Goal: Task Accomplishment & Management: Complete application form

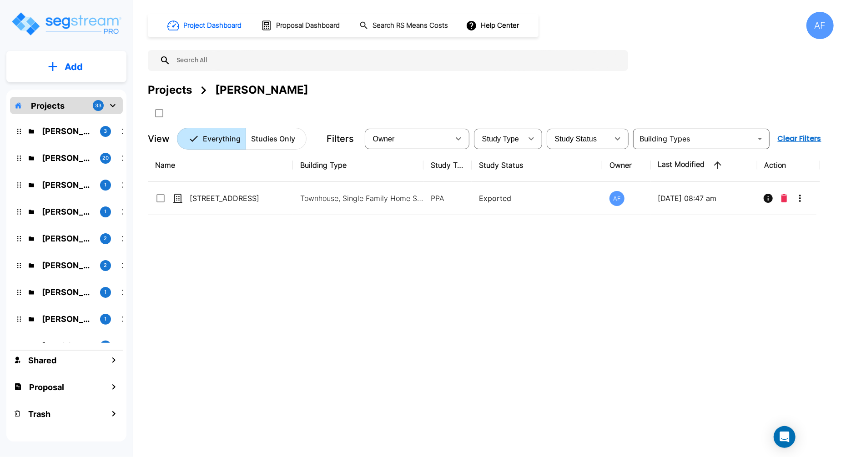
click at [65, 102] on div "Projects 33" at bounding box center [66, 105] width 113 height 17
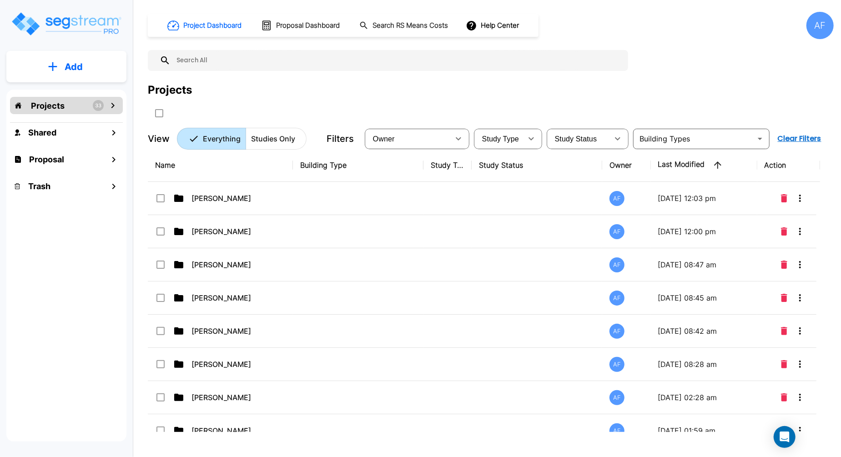
click at [57, 103] on p "Projects" at bounding box center [48, 106] width 34 height 12
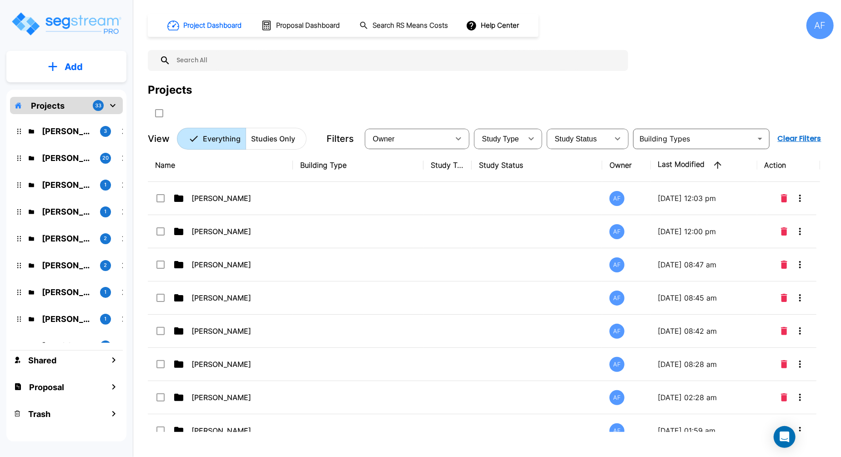
click at [76, 70] on p "Add" at bounding box center [74, 67] width 18 height 14
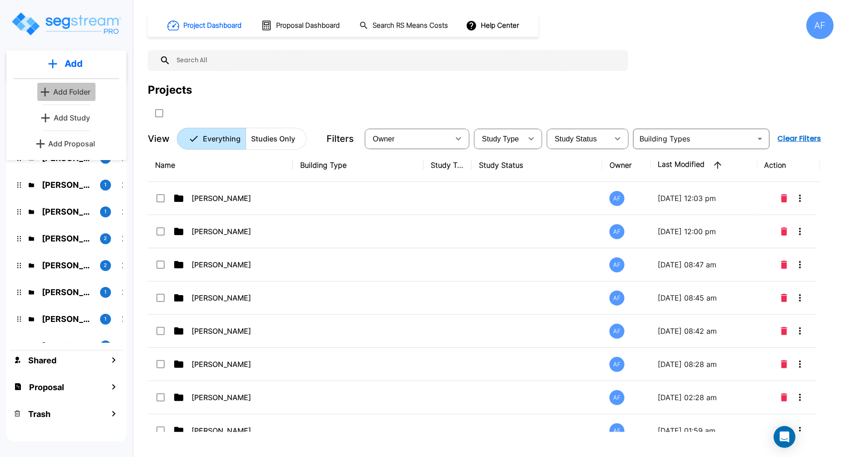
click at [79, 89] on p "Add Folder" at bounding box center [71, 91] width 37 height 11
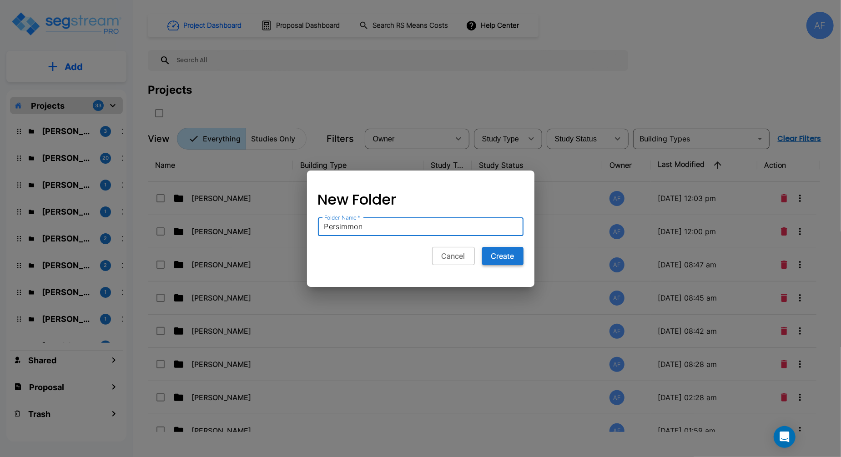
type input "Persimmon"
click at [511, 257] on button "Create" at bounding box center [502, 256] width 41 height 18
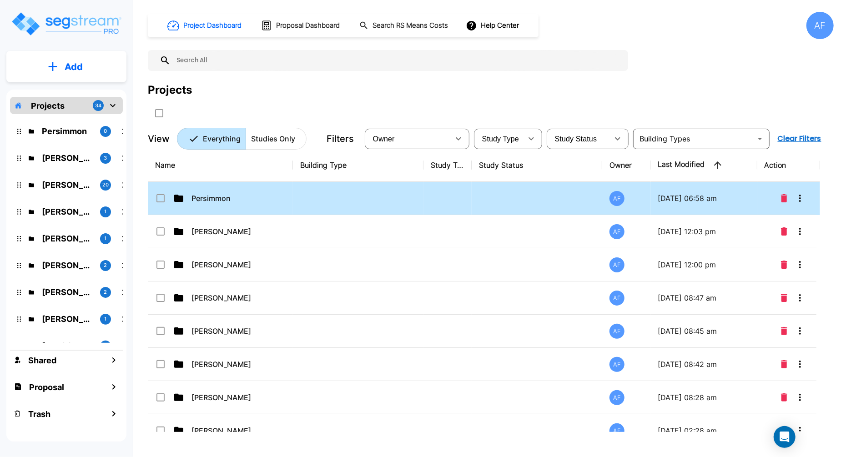
click at [339, 209] on td at bounding box center [358, 198] width 131 height 33
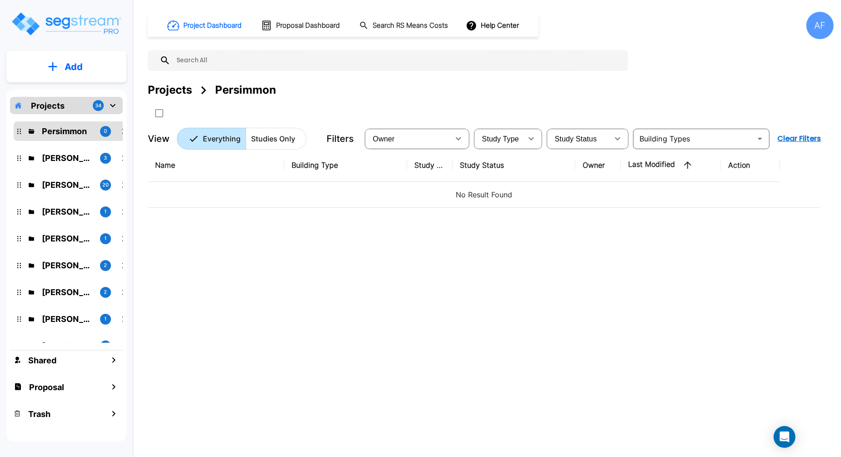
click at [71, 77] on button "Add" at bounding box center [66, 67] width 120 height 26
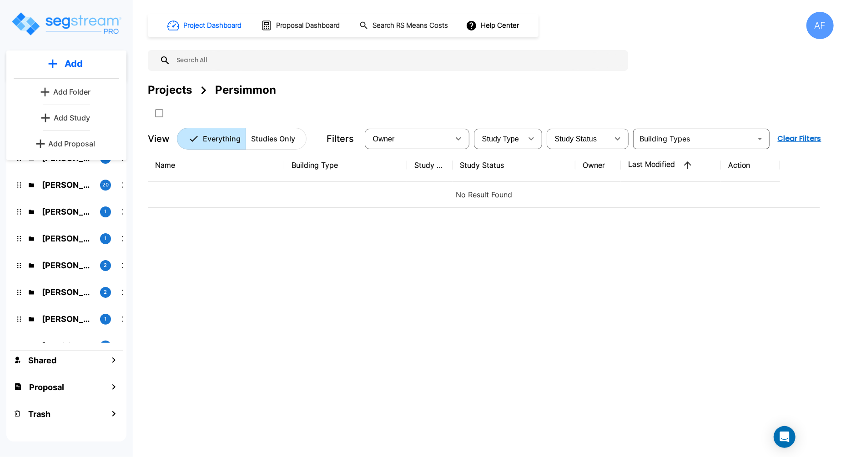
click at [80, 113] on p "Add Study" at bounding box center [72, 117] width 36 height 11
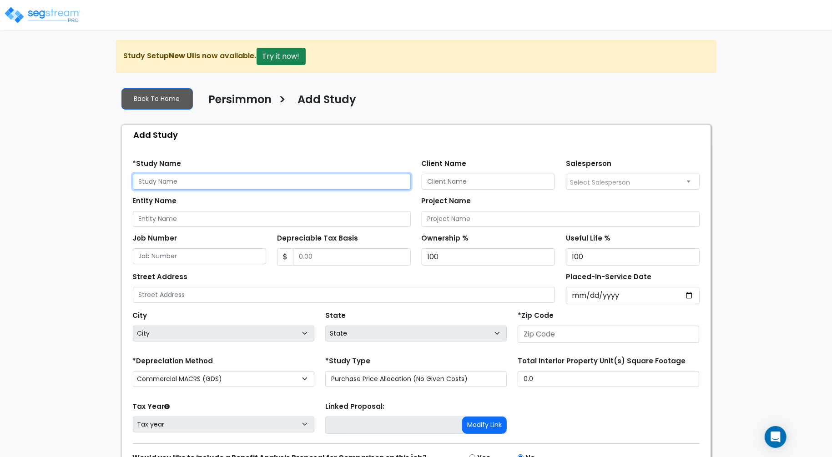
click at [255, 179] on input "text" at bounding box center [272, 182] width 278 height 16
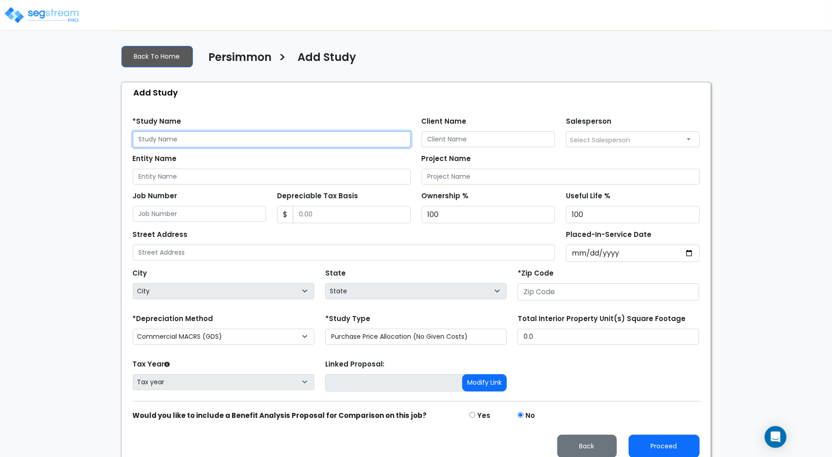
scroll to position [44, 0]
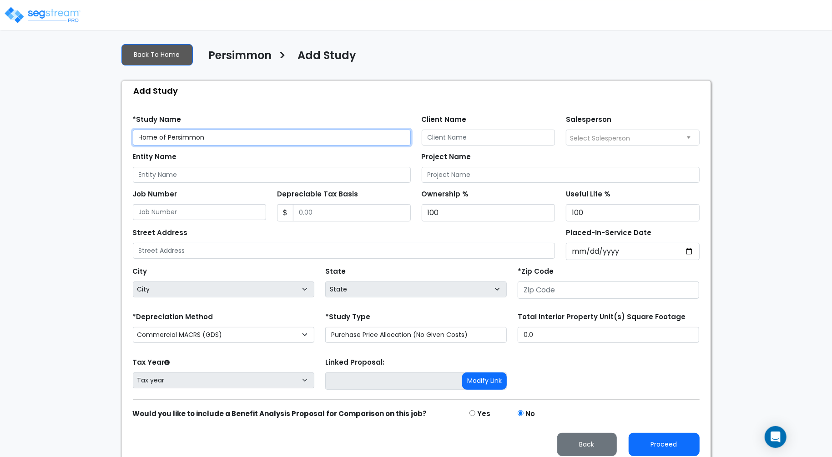
type input "Home of Persimmon"
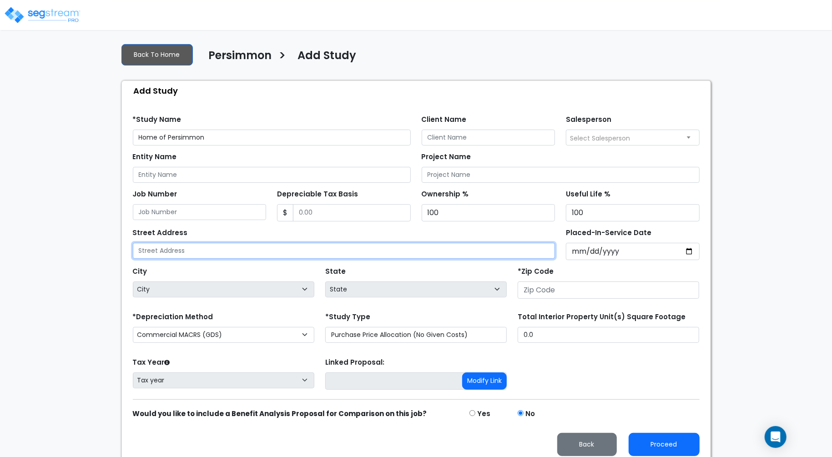
click at [313, 255] on input "text" at bounding box center [344, 251] width 422 height 16
paste input "[STREET_ADDRESS][PERSON_NAME]"
click at [273, 248] on input "[STREET_ADDRESS][PERSON_NAME]" at bounding box center [344, 251] width 422 height 16
type input "[STREET_ADDRESS][PERSON_NAME]"
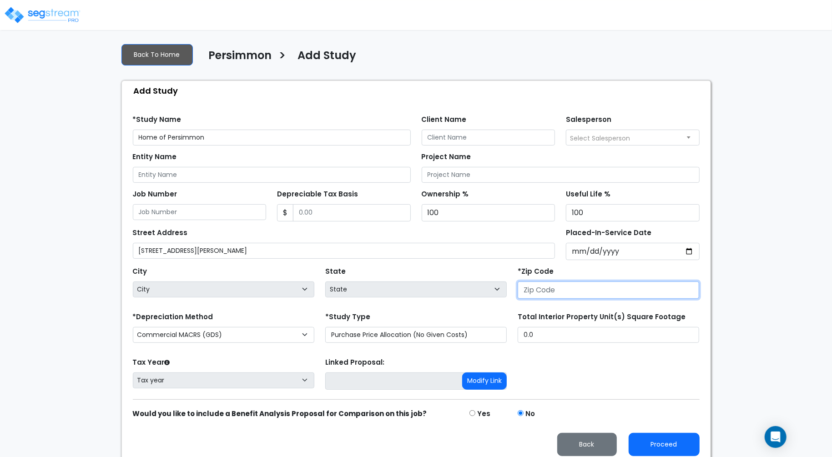
click at [561, 286] on input "number" at bounding box center [608, 289] width 181 height 17
paste input "75241"
type input "75241"
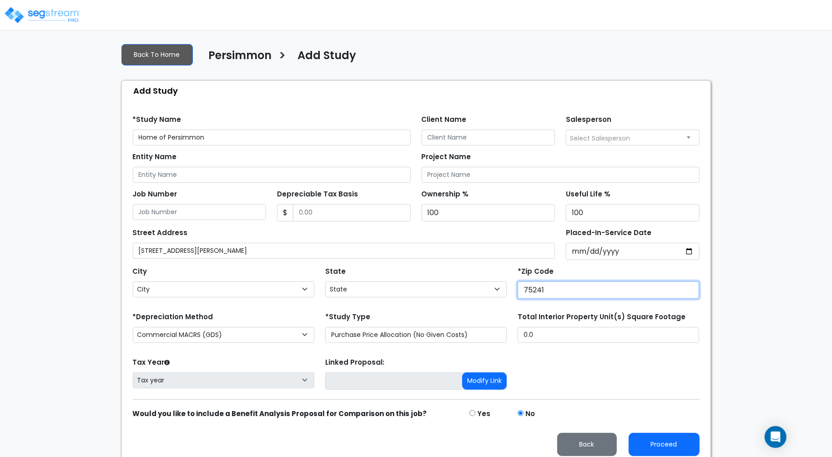
select select "[GEOGRAPHIC_DATA]"
type input "75241"
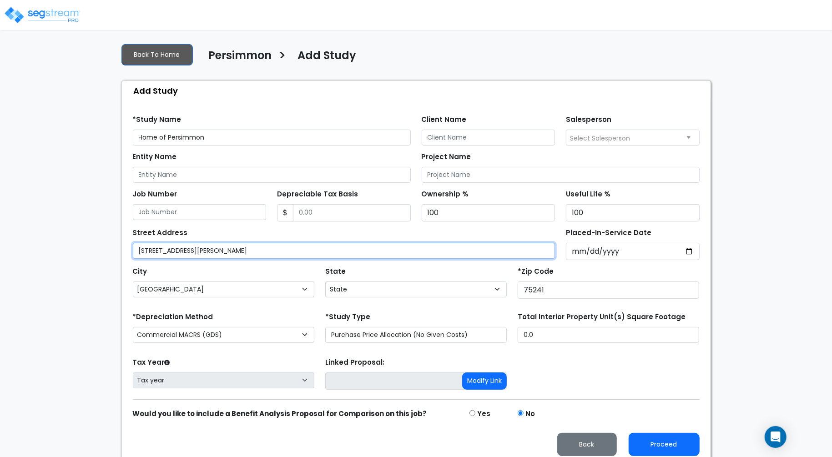
click at [313, 251] on input "[STREET_ADDRESS][PERSON_NAME]" at bounding box center [344, 251] width 422 height 16
drag, startPoint x: 320, startPoint y: 249, endPoint x: 234, endPoint y: 251, distance: 86.0
click at [234, 251] on input "[STREET_ADDRESS][PERSON_NAME]" at bounding box center [344, 251] width 422 height 16
type input "[STREET_ADDRESS][PERSON_NAME]"
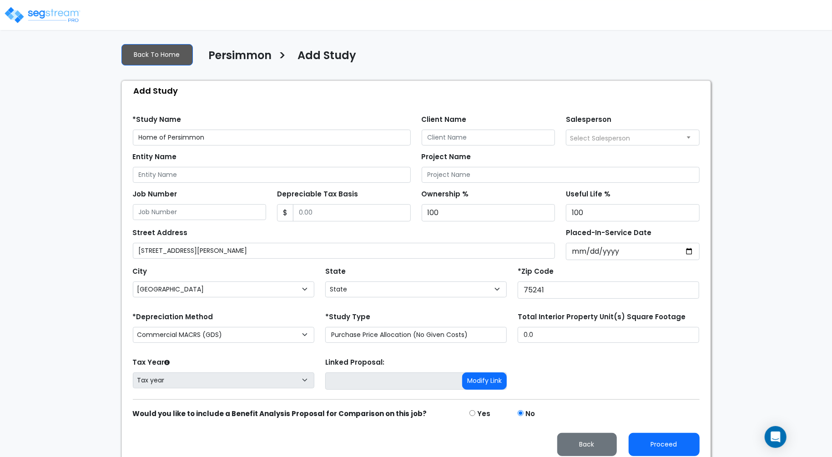
click at [393, 227] on div "Street Address [STREET_ADDRESS][PERSON_NAME]" at bounding box center [344, 242] width 422 height 33
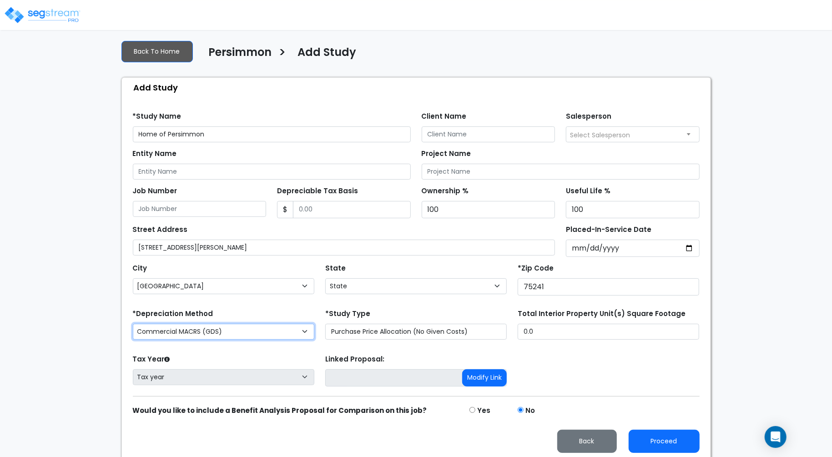
click at [262, 331] on select "Commercial MACRS (GDS) Residential Rental MACRS (GDS) Commercial MACRS (GDS) QIP" at bounding box center [223, 332] width 181 height 16
select select "RRM(_29"
click at [568, 352] on div "Tax Year Please Enter The Placed In Service Date First. Tax year Prior Years De…" at bounding box center [416, 370] width 578 height 36
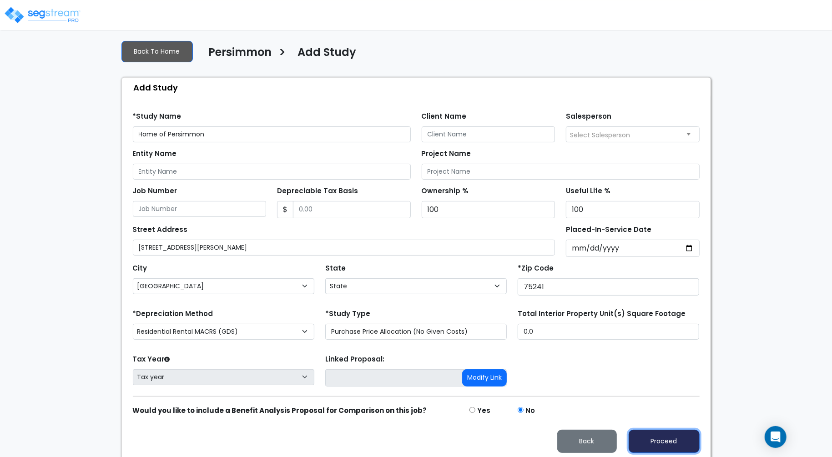
click at [676, 444] on button "Proceed" at bounding box center [663, 441] width 71 height 23
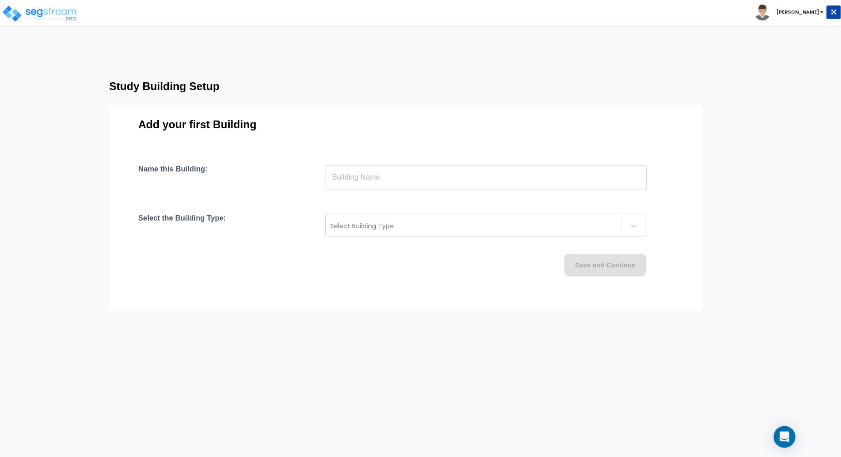
click at [392, 182] on input "text" at bounding box center [486, 177] width 321 height 25
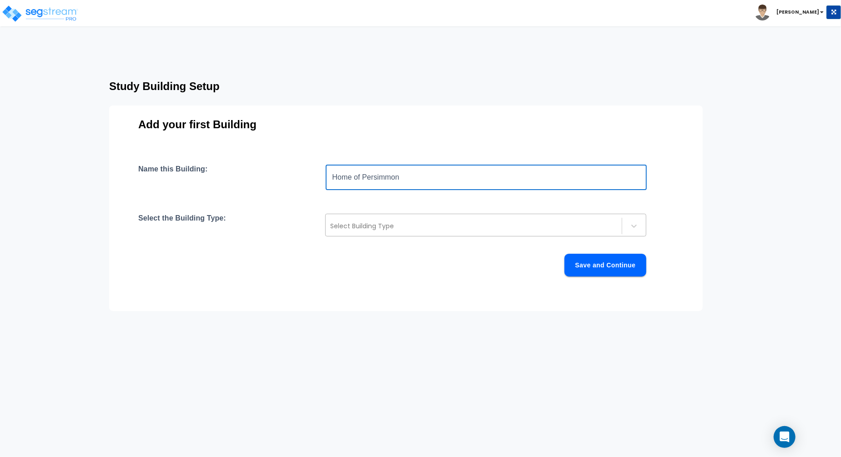
type input "Home of Persimmon"
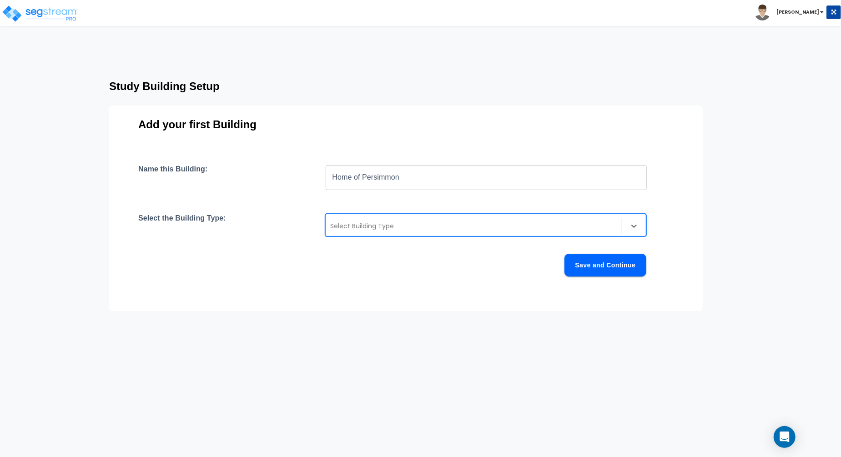
click at [397, 226] on div at bounding box center [473, 226] width 287 height 11
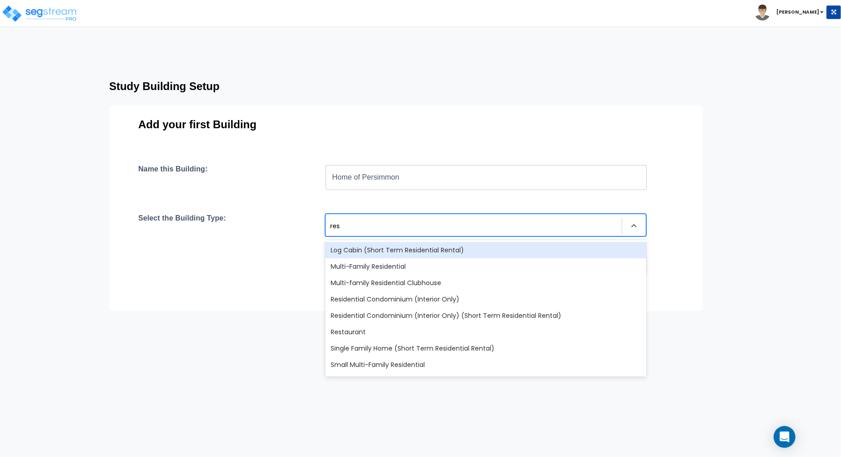
type input "resi"
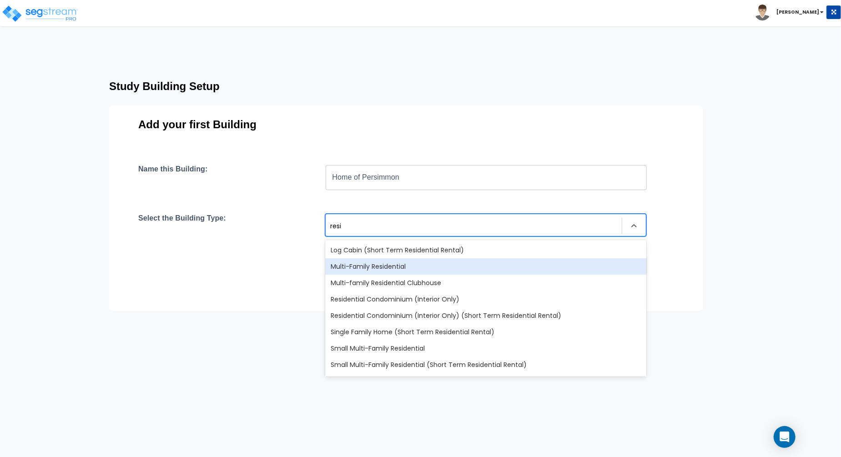
click at [399, 271] on div "Multi-Family Residential" at bounding box center [485, 266] width 321 height 16
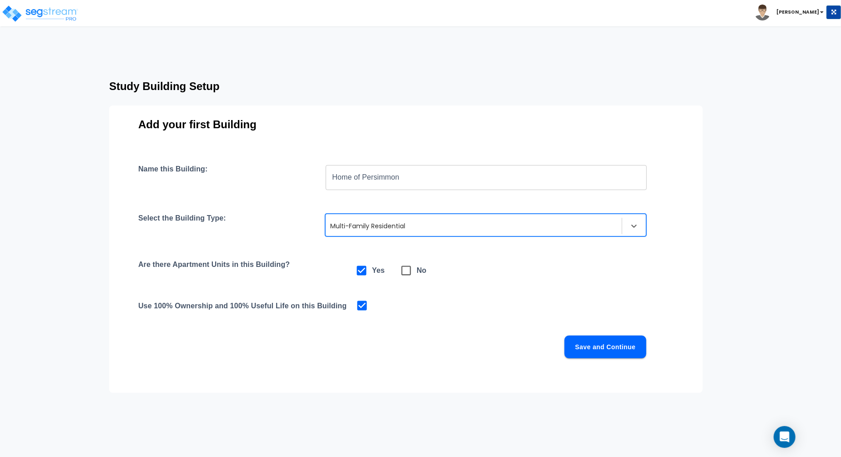
click at [497, 293] on div "Name this Building: Home of Persimmon ​ Select the Building Type: option Multi-…" at bounding box center [405, 273] width 535 height 216
click at [598, 348] on button "Save and Continue" at bounding box center [605, 347] width 82 height 23
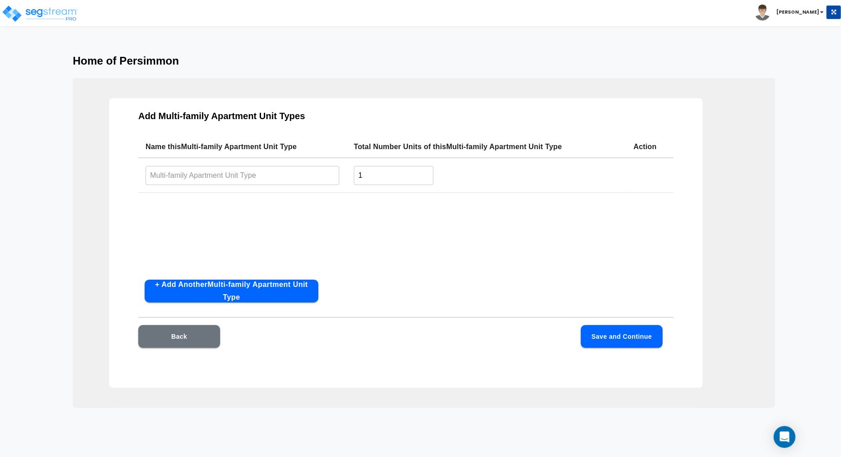
click at [200, 331] on button "Back" at bounding box center [179, 336] width 82 height 23
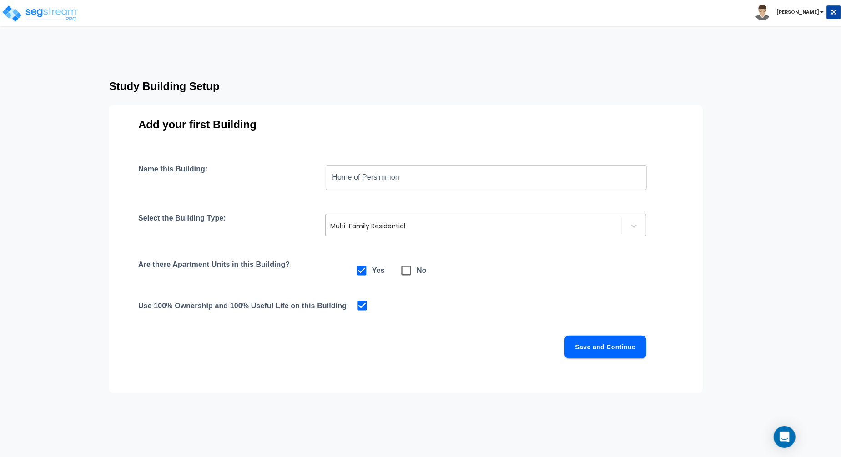
click at [427, 220] on div "Multi-Family Residential" at bounding box center [474, 226] width 296 height 15
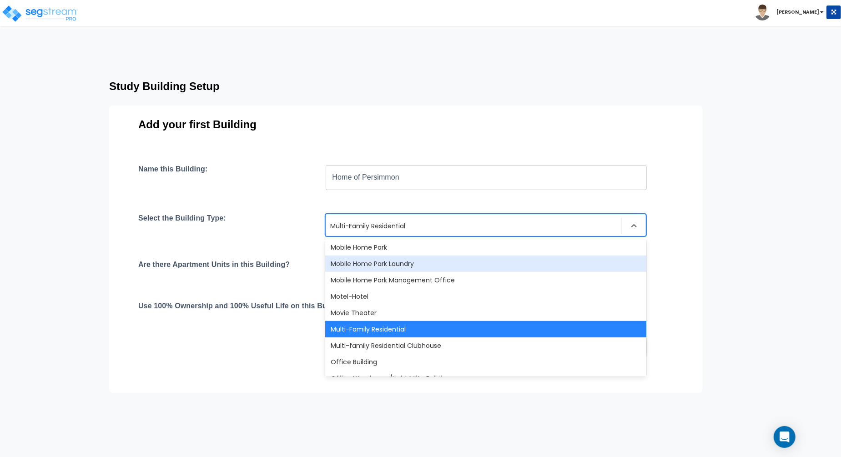
scroll to position [523, 0]
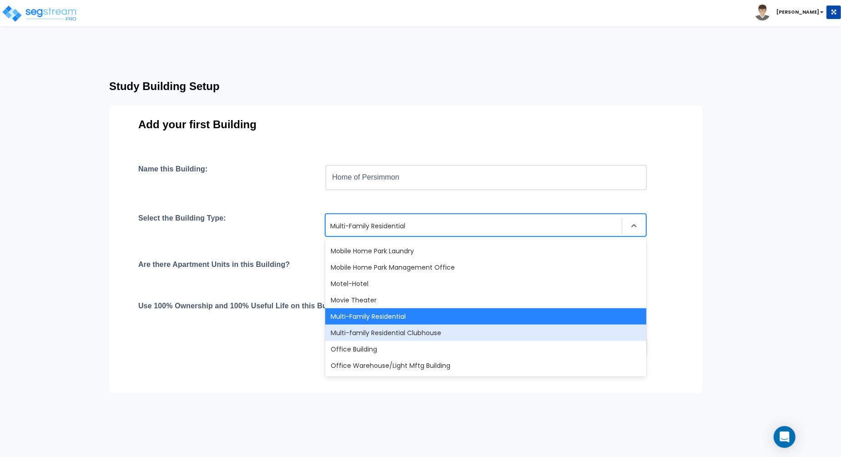
click at [453, 332] on div "Multi-family Residential Clubhouse" at bounding box center [485, 333] width 321 height 16
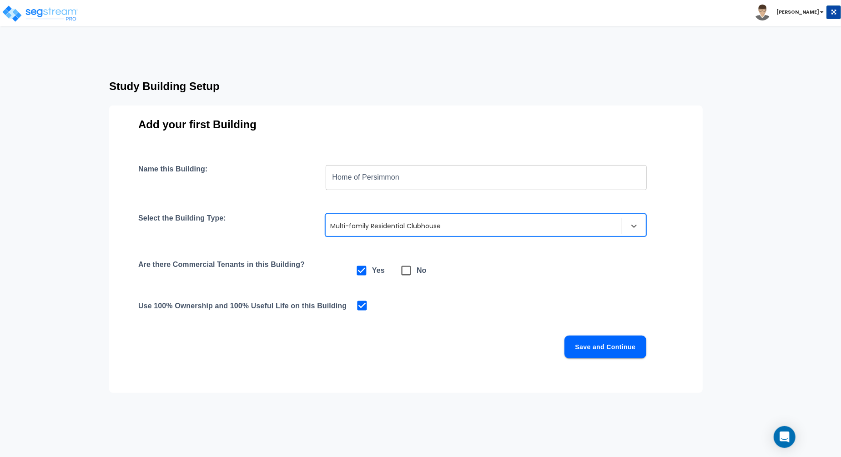
click at [467, 228] on div at bounding box center [473, 226] width 287 height 11
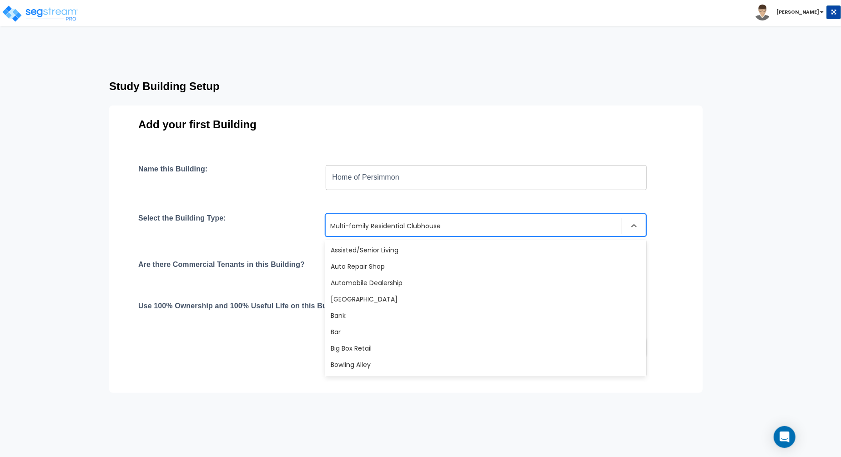
scroll to position [493, 0]
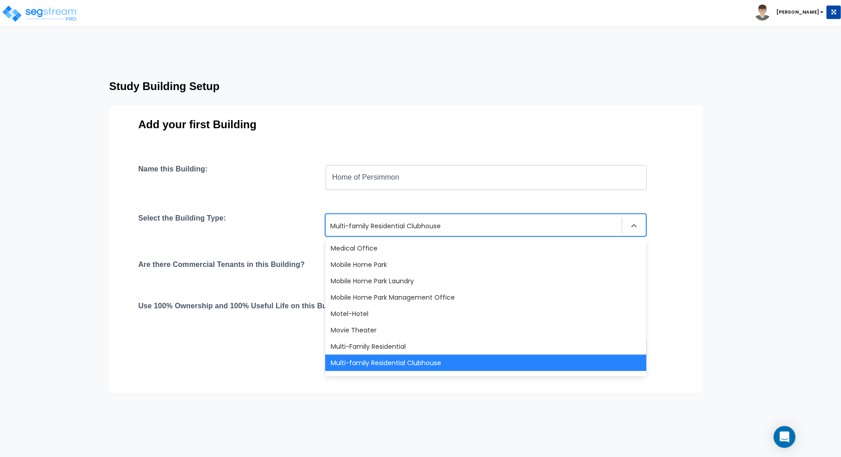
click at [302, 194] on div "Name this Building: Home of Persimmon ​ Select the Building Type: option Multi-…" at bounding box center [405, 273] width 535 height 216
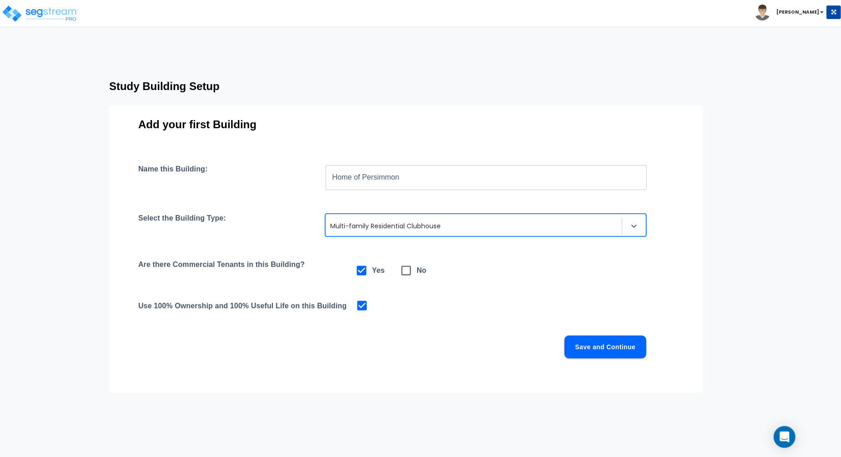
click at [421, 227] on div at bounding box center [473, 226] width 287 height 11
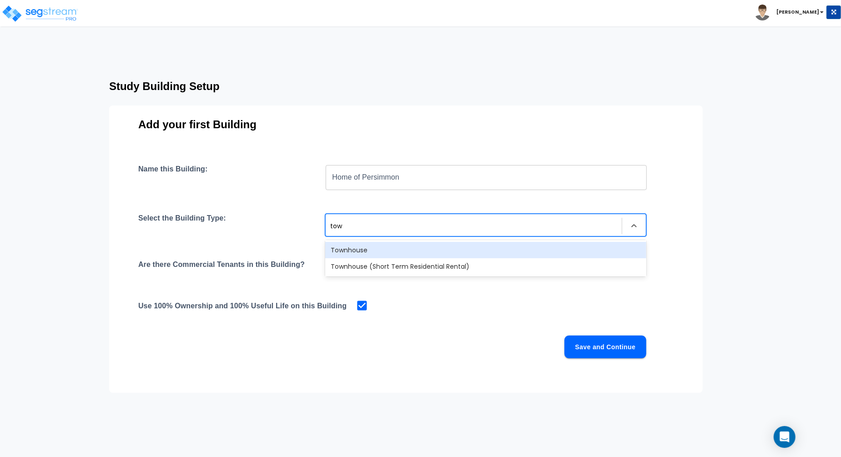
scroll to position [0, 0]
type input "t"
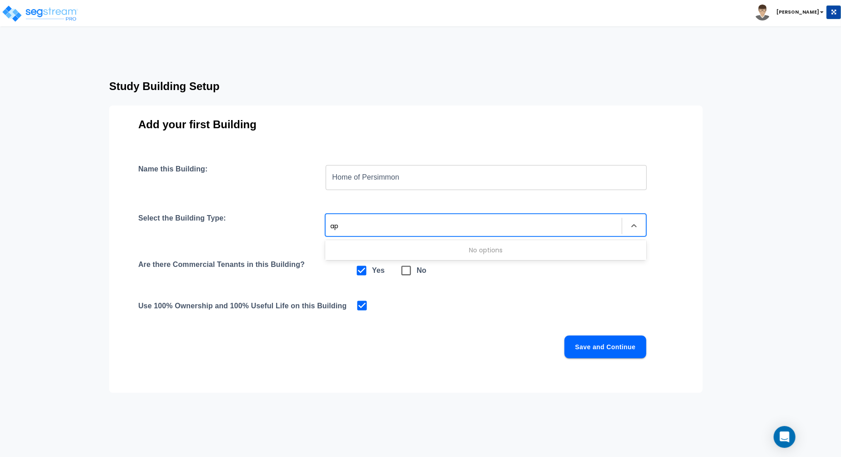
type input "a"
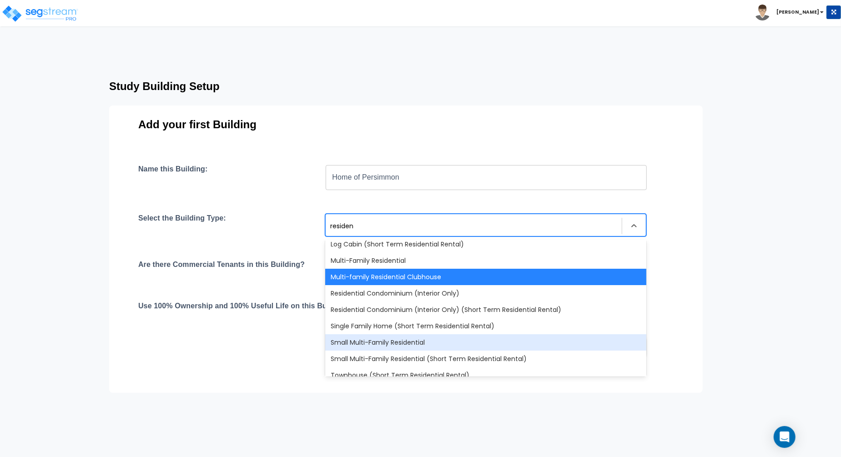
scroll to position [15, 0]
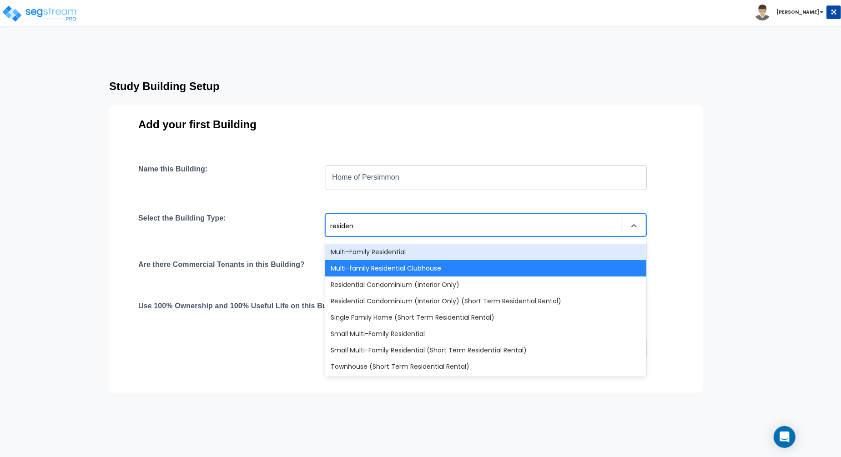
type input "residen"
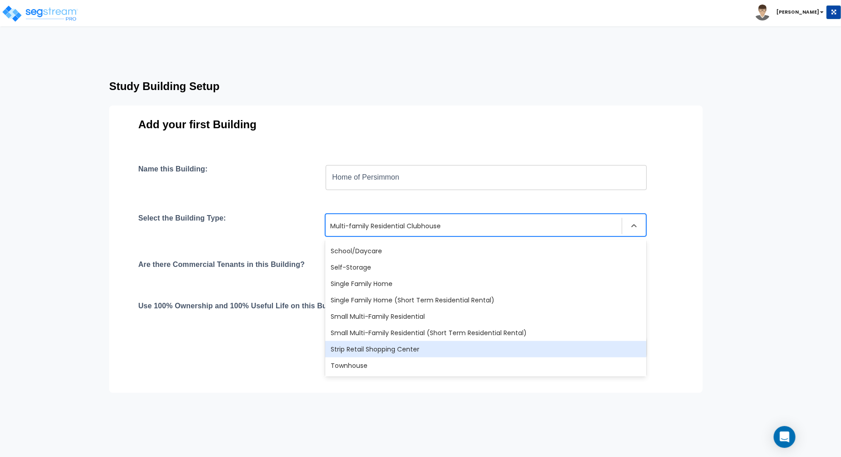
scroll to position [750, 0]
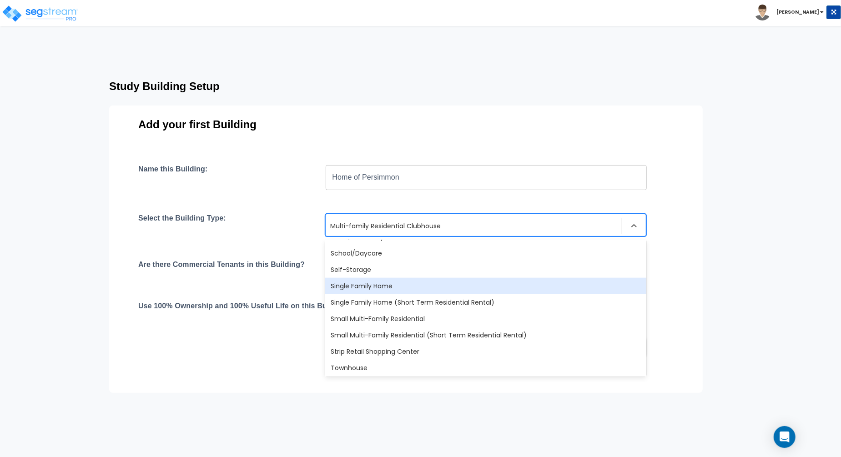
click at [439, 285] on div "Single Family Home" at bounding box center [485, 286] width 321 height 16
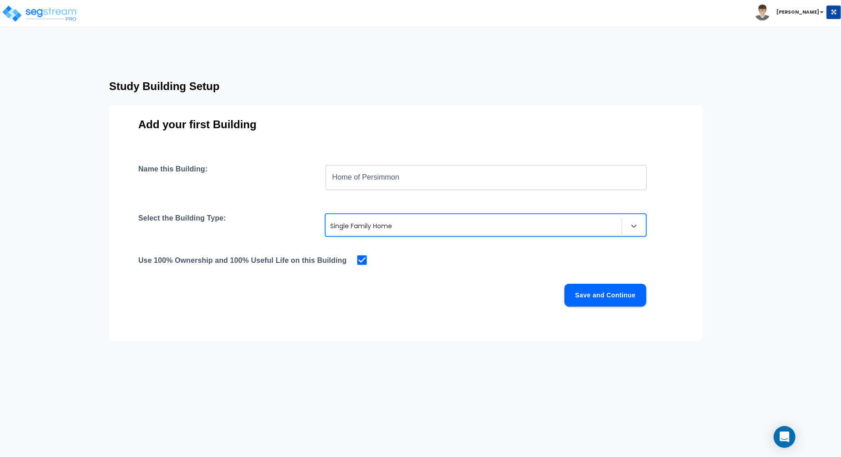
click at [472, 285] on div "Save and Continue" at bounding box center [392, 295] width 508 height 23
click at [598, 292] on button "Save and Continue" at bounding box center [605, 295] width 82 height 23
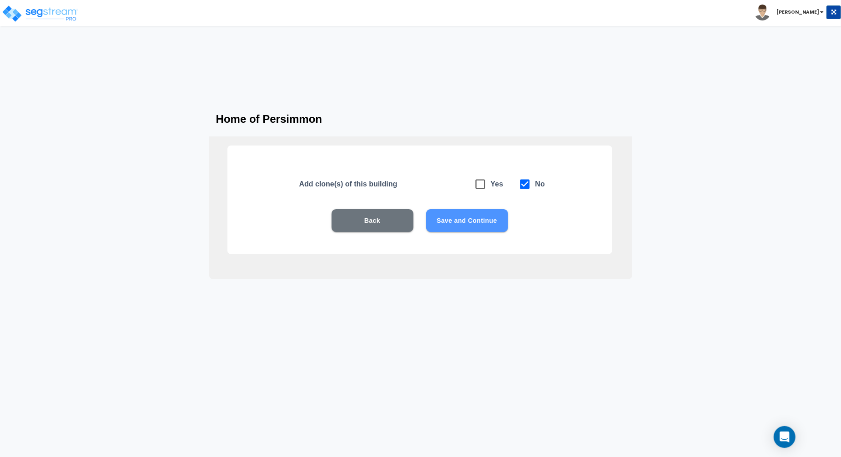
click at [475, 226] on button "Save and Continue" at bounding box center [467, 220] width 82 height 23
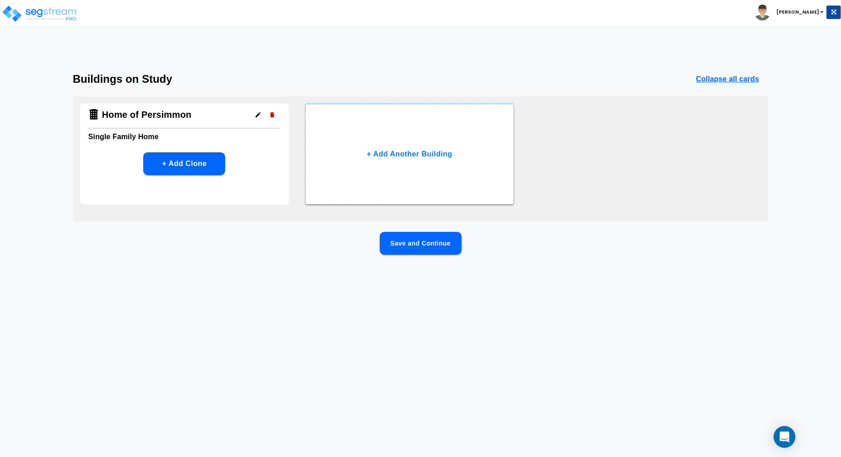
click at [428, 243] on button "Save and Continue" at bounding box center [421, 243] width 82 height 23
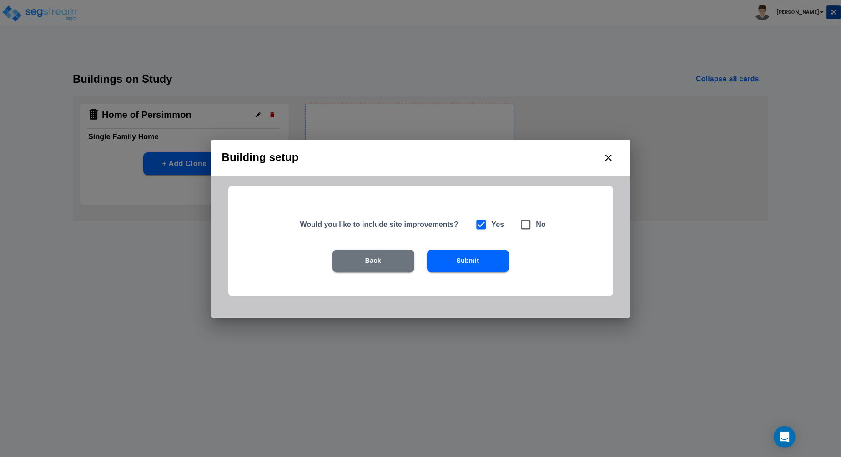
click at [460, 259] on button "Submit" at bounding box center [468, 261] width 82 height 23
